Goal: Navigation & Orientation: Go to known website

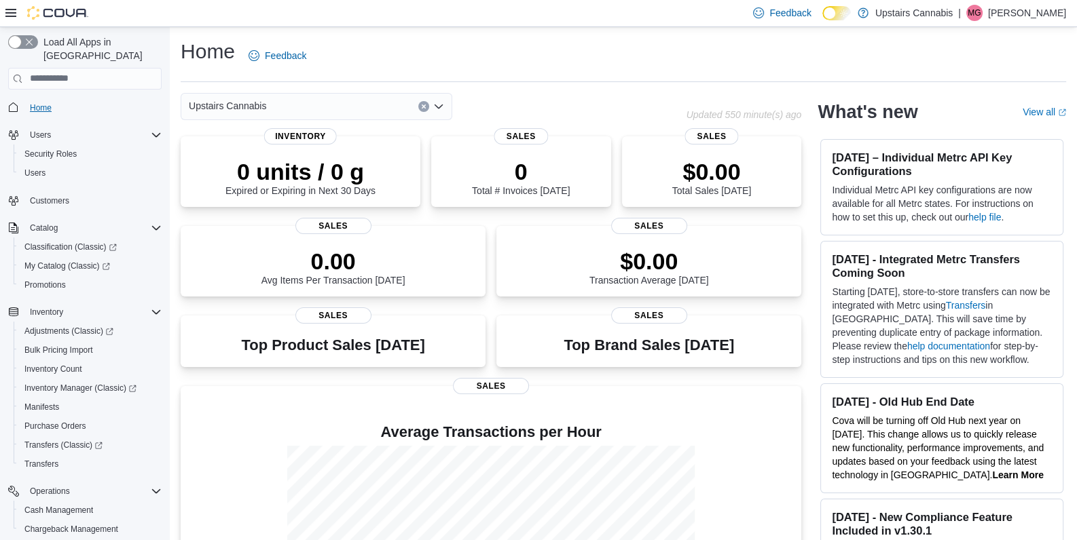
click at [48, 103] on span "Home" at bounding box center [41, 108] width 22 height 11
